Goal: Check status: Check status

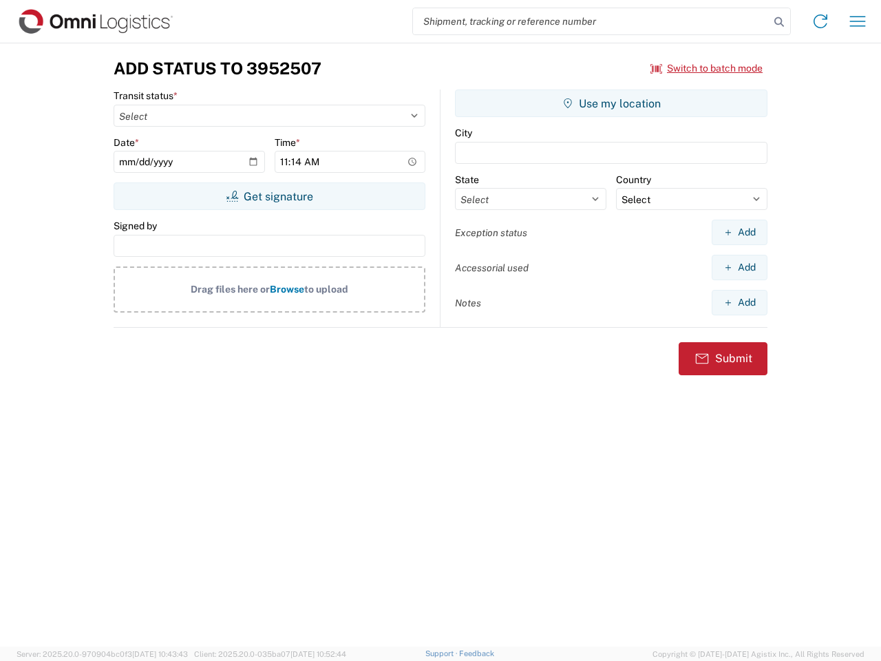
click at [591, 21] on input "search" at bounding box center [591, 21] width 356 height 26
click at [779, 22] on icon at bounding box center [778, 21] width 19 height 19
click at [820, 21] on icon at bounding box center [820, 21] width 22 height 22
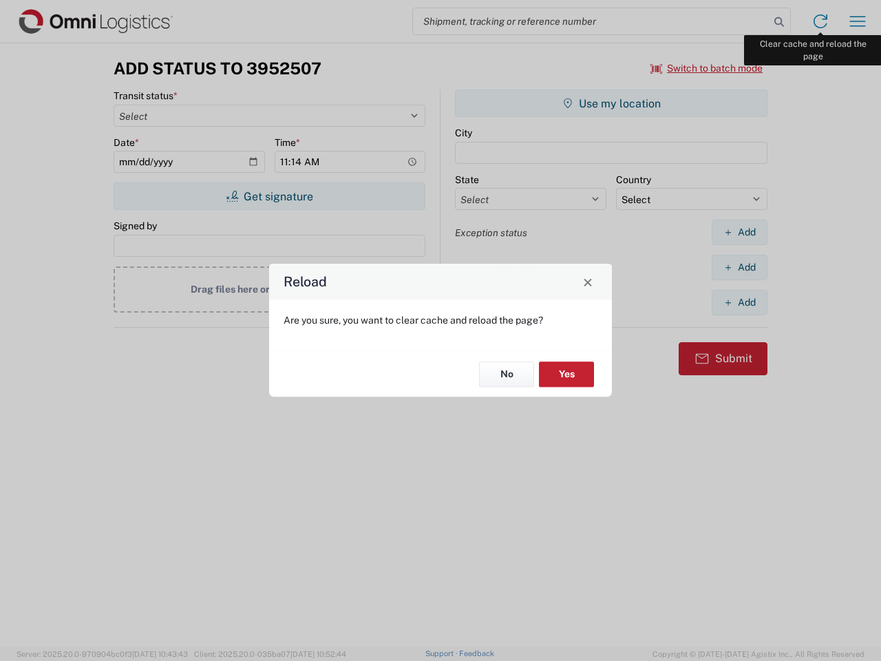
click at [857, 21] on div "Reload Are you sure, you want to clear cache and reload the page? No Yes" at bounding box center [440, 330] width 881 height 661
click at [707, 68] on div "Reload Are you sure, you want to clear cache and reload the page? No Yes" at bounding box center [440, 330] width 881 height 661
click at [269, 196] on div "Reload Are you sure, you want to clear cache and reload the page? No Yes" at bounding box center [440, 330] width 881 height 661
click at [611, 103] on div "Reload Are you sure, you want to clear cache and reload the page? No Yes" at bounding box center [440, 330] width 881 height 661
click at [739, 232] on div "Reload Are you sure, you want to clear cache and reload the page? No Yes" at bounding box center [440, 330] width 881 height 661
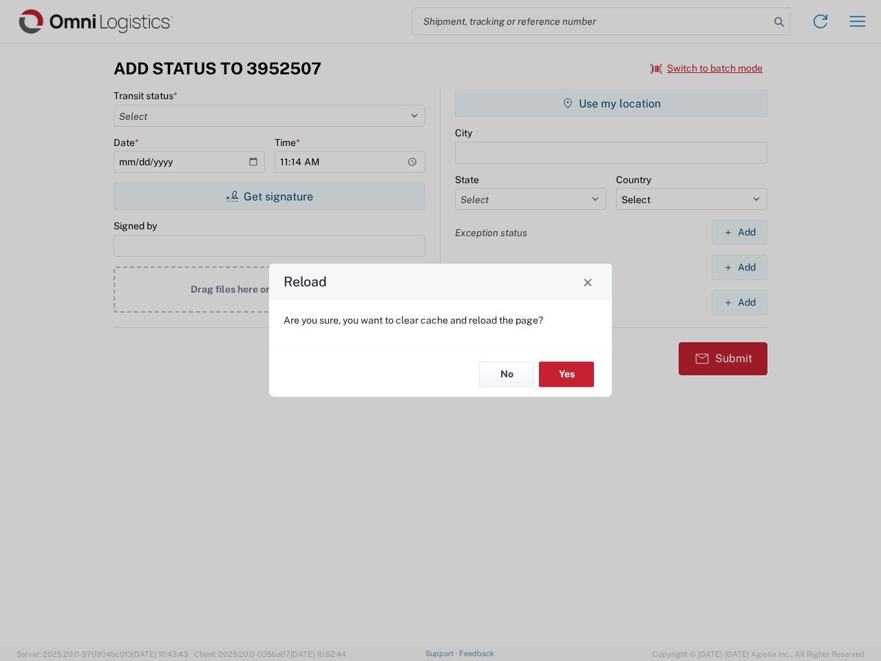
click at [739, 267] on div "Reload Are you sure, you want to clear cache and reload the page? No Yes" at bounding box center [440, 330] width 881 height 661
click at [739, 302] on div "Reload Are you sure, you want to clear cache and reload the page? No Yes" at bounding box center [440, 330] width 881 height 661
